Goal: Task Accomplishment & Management: Manage account settings

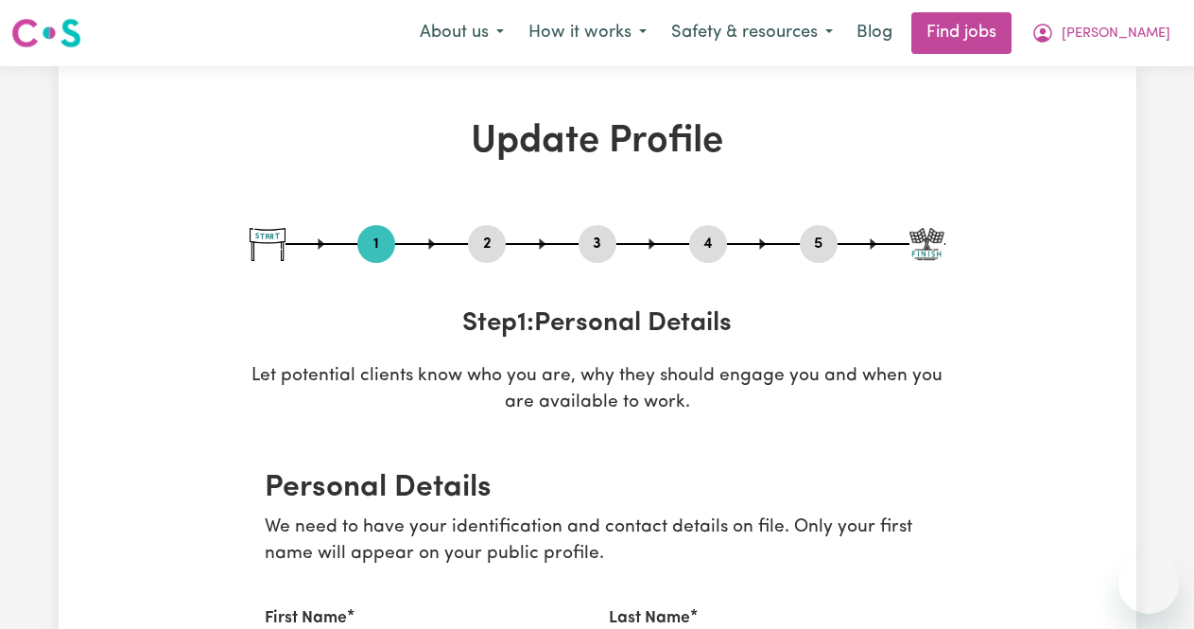
select select "[DEMOGRAPHIC_DATA]"
select select "[DEMOGRAPHIC_DATA] Work Visa"
select select "Studying a healthcare related degree or qualification"
select select "45"
select select "55"
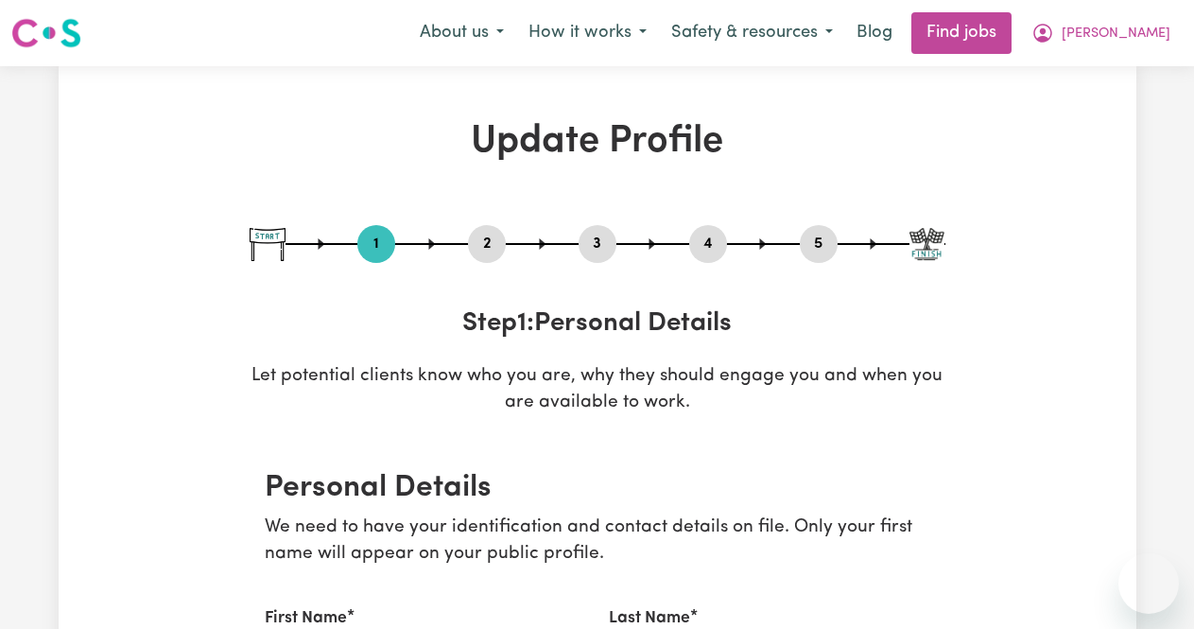
select select "60"
select select "80"
select select "[DEMOGRAPHIC_DATA]"
select select "[DEMOGRAPHIC_DATA] Work Visa"
select select "Studying a healthcare related degree or qualification"
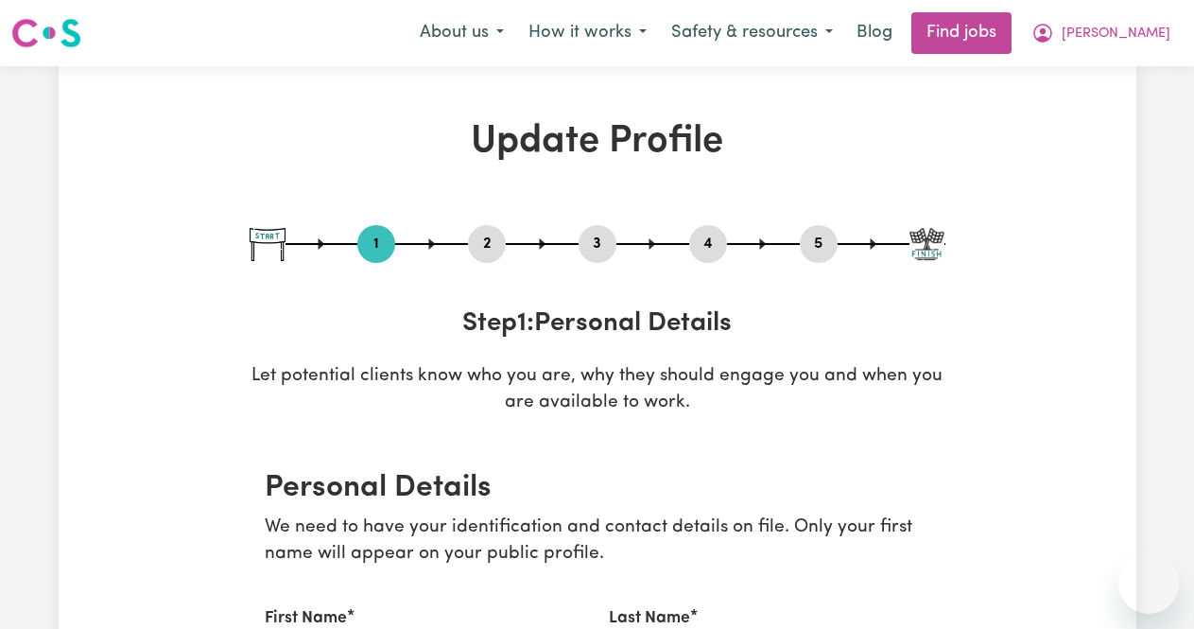
select select "45"
select select "55"
select select "60"
select select "80"
